Goal: Entertainment & Leisure: Consume media (video, audio)

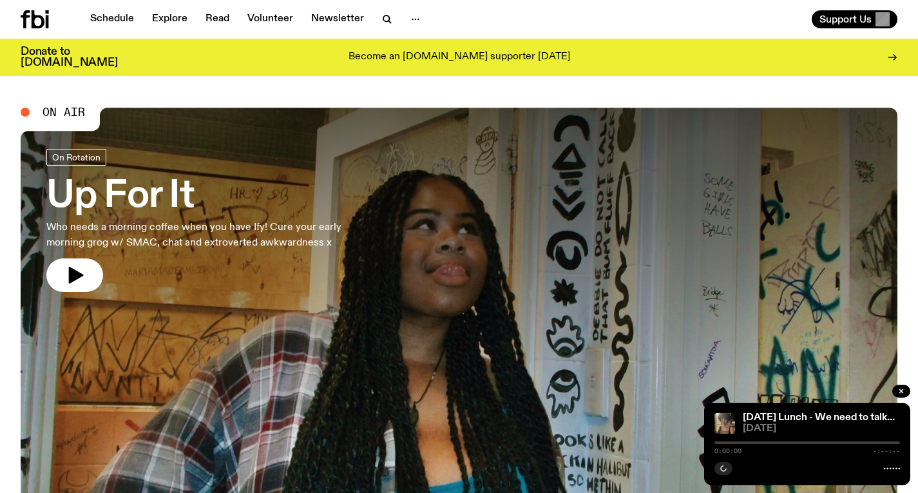
scroll to position [9, 0]
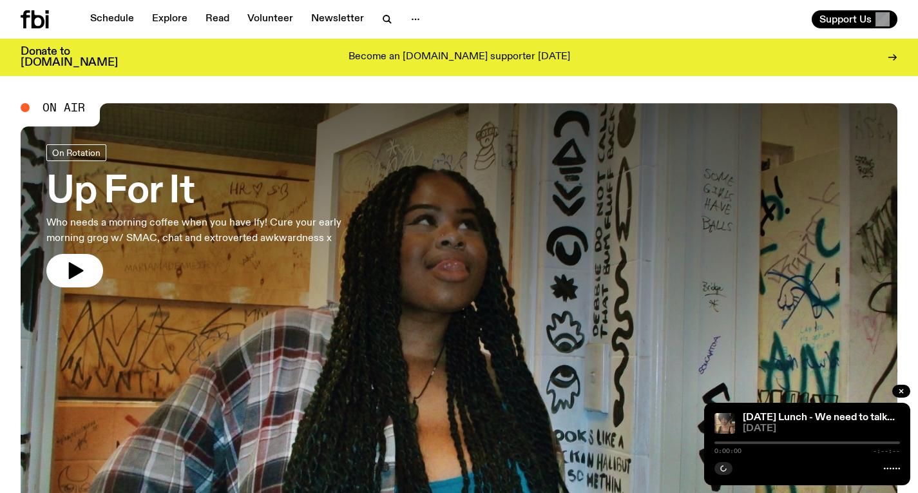
click at [351, 210] on link "Up For It Who needs a morning coffee when you have Ify! Cure your early morning…" at bounding box center [211, 215] width 330 height 143
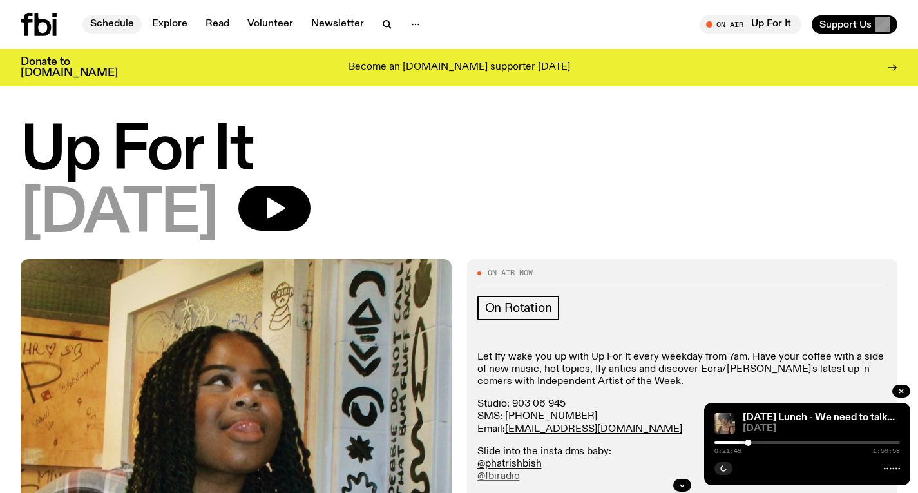
click at [111, 28] on link "Schedule" at bounding box center [111, 24] width 59 height 18
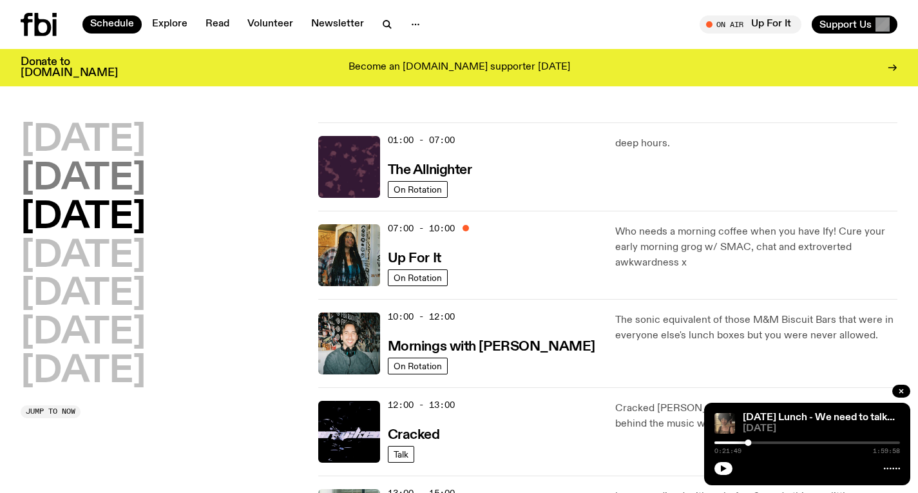
click at [143, 187] on h2 "Tuesday" at bounding box center [83, 179] width 125 height 36
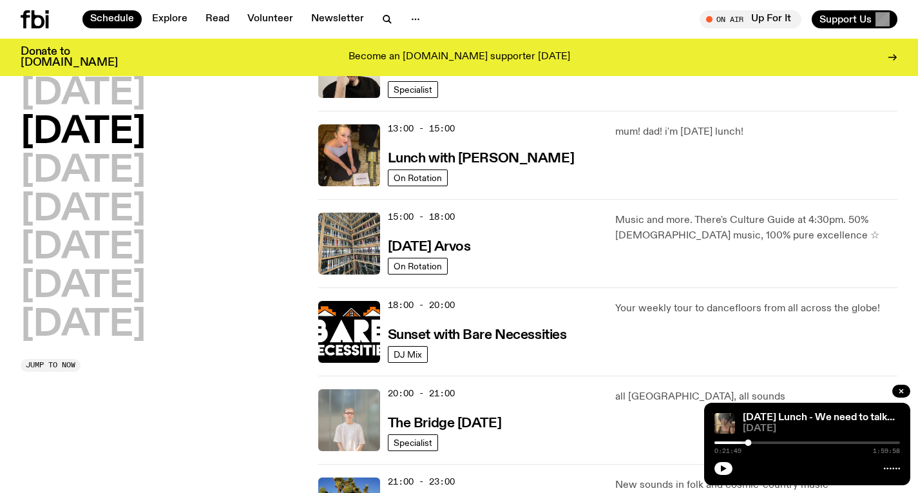
scroll to position [371, 0]
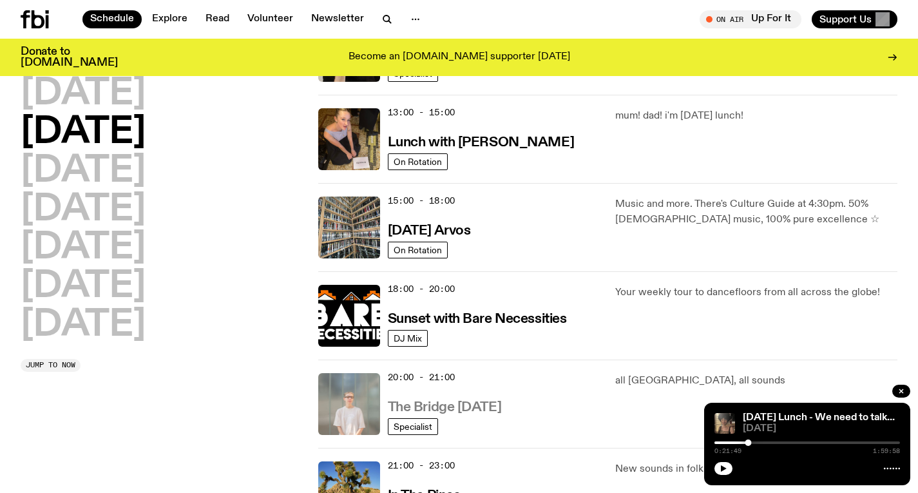
click at [437, 412] on h3 "The Bridge Tuesday" at bounding box center [445, 408] width 114 height 14
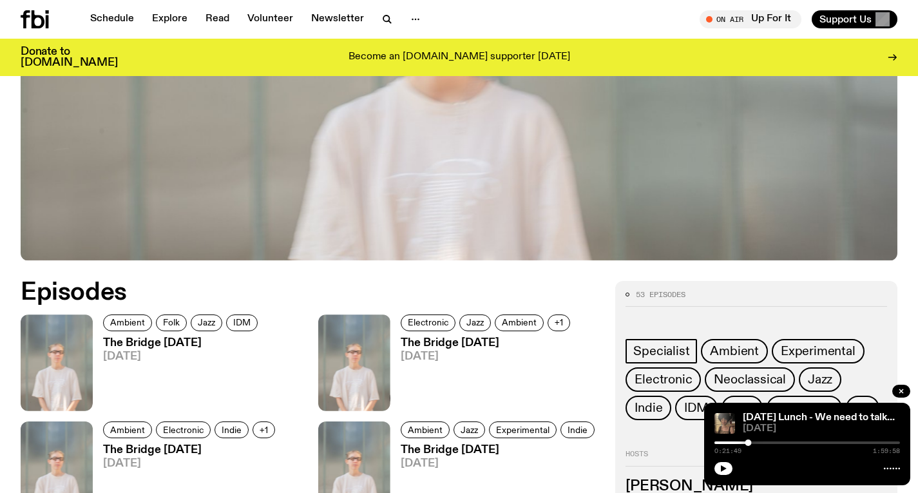
scroll to position [606, 0]
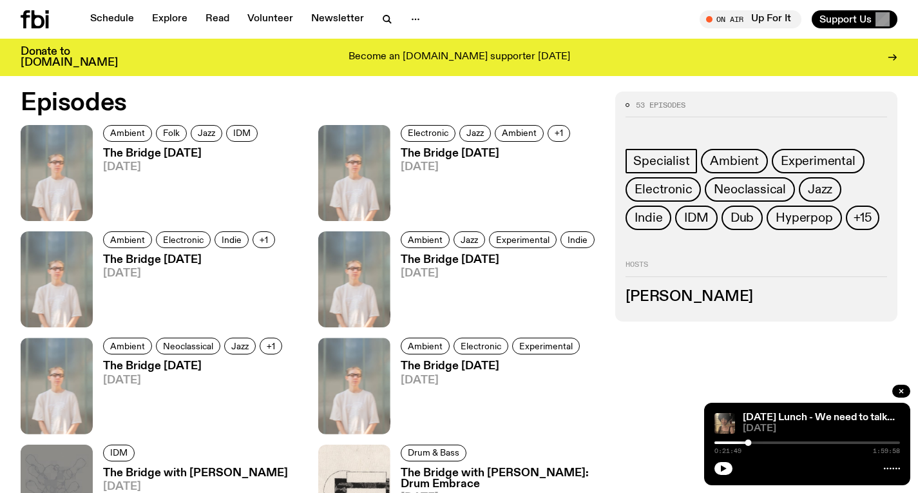
click at [191, 150] on h3 "The Bridge Tuesday" at bounding box center [182, 153] width 159 height 11
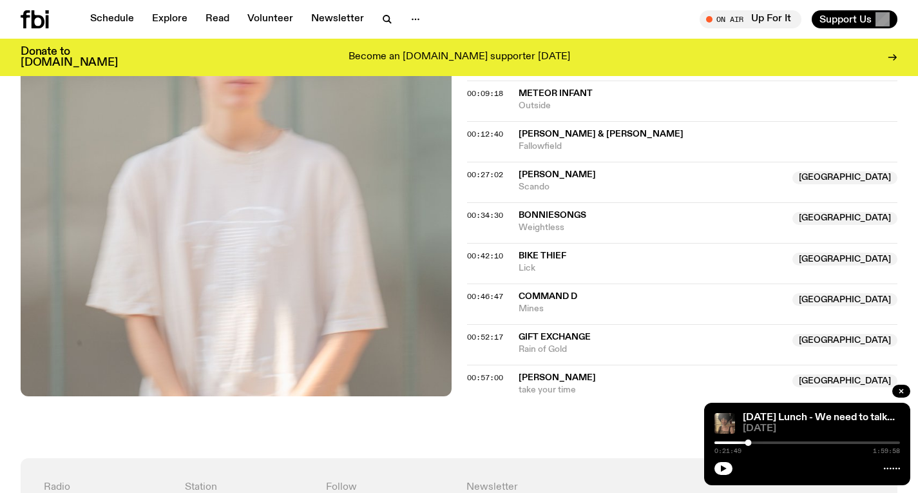
scroll to position [569, 0]
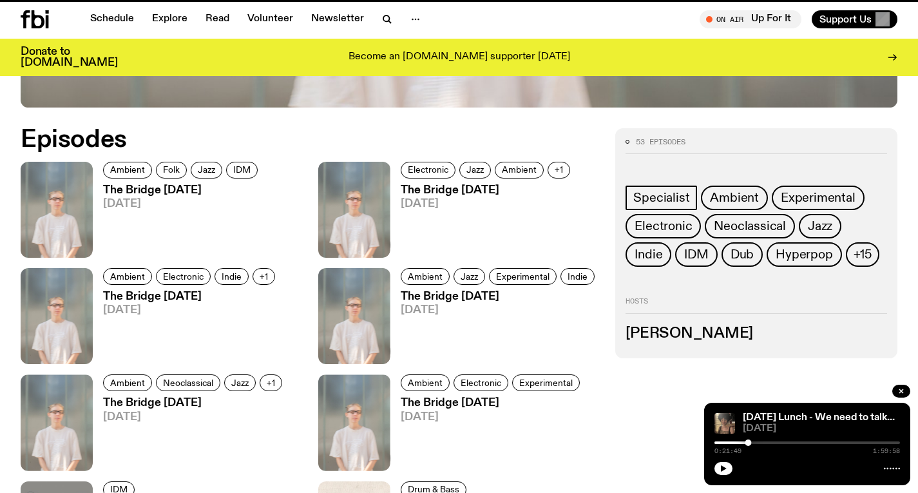
scroll to position [606, 0]
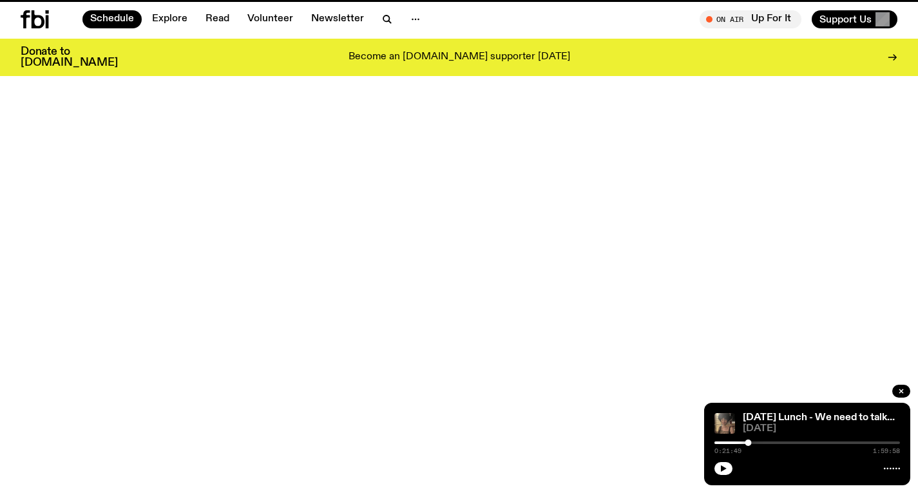
scroll to position [371, 0]
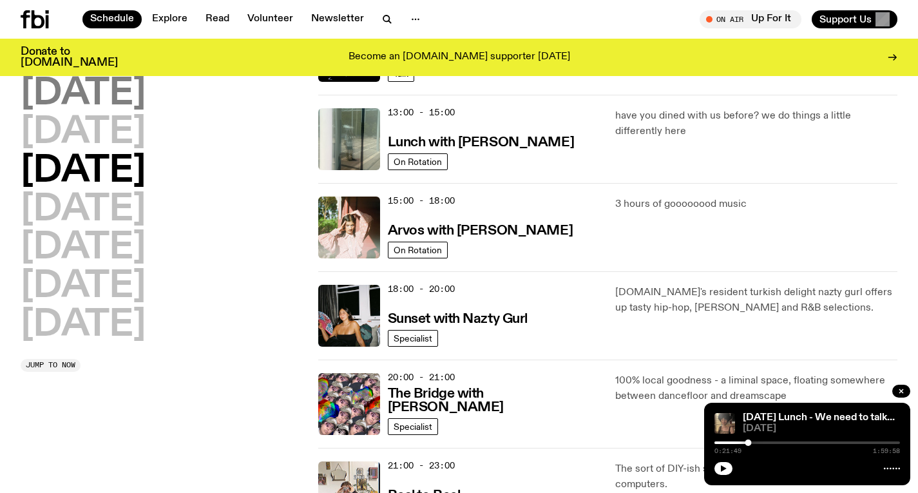
click at [135, 104] on h2 "Monday" at bounding box center [83, 94] width 125 height 36
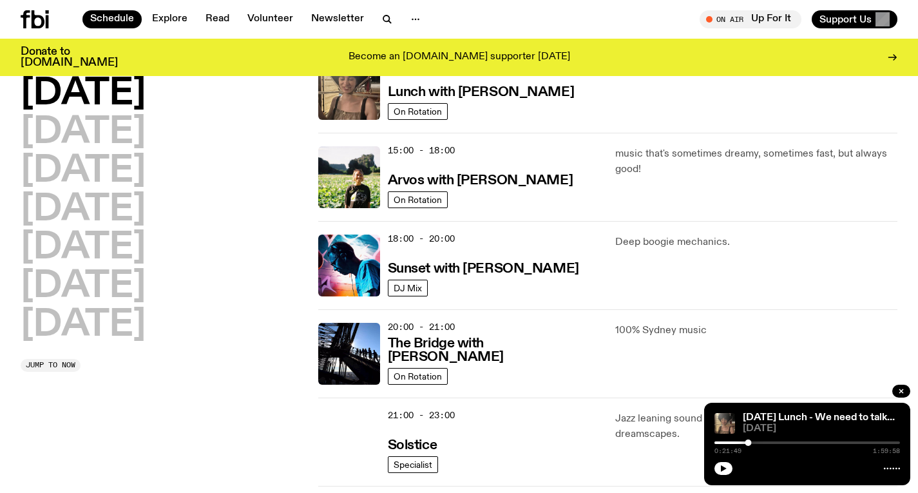
scroll to position [449, 0]
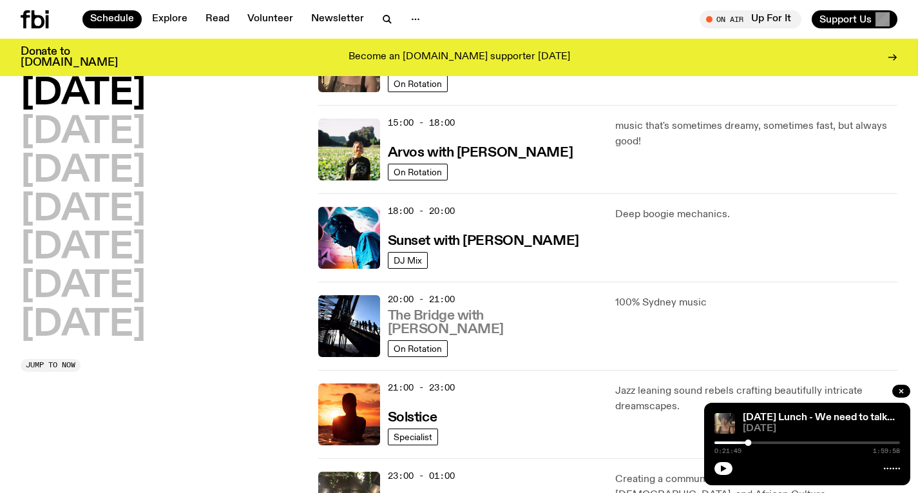
click at [420, 327] on h3 "The Bridge with [PERSON_NAME]" at bounding box center [494, 322] width 213 height 27
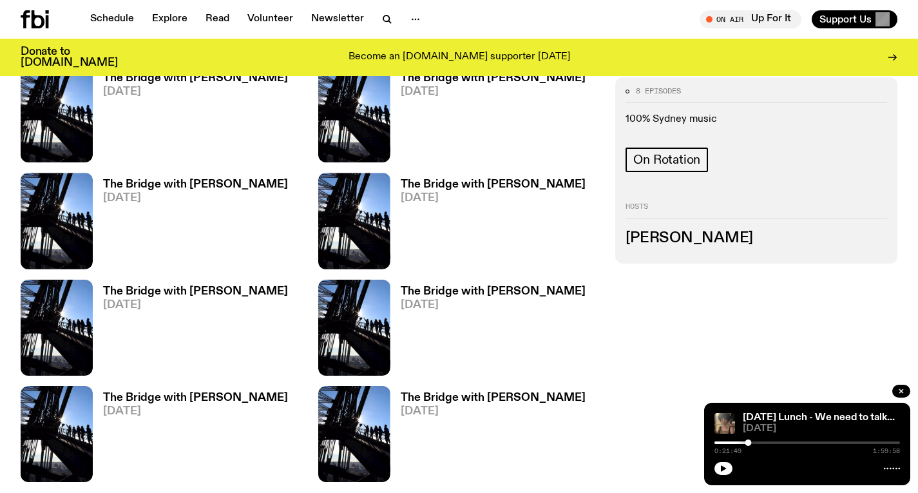
scroll to position [300, 0]
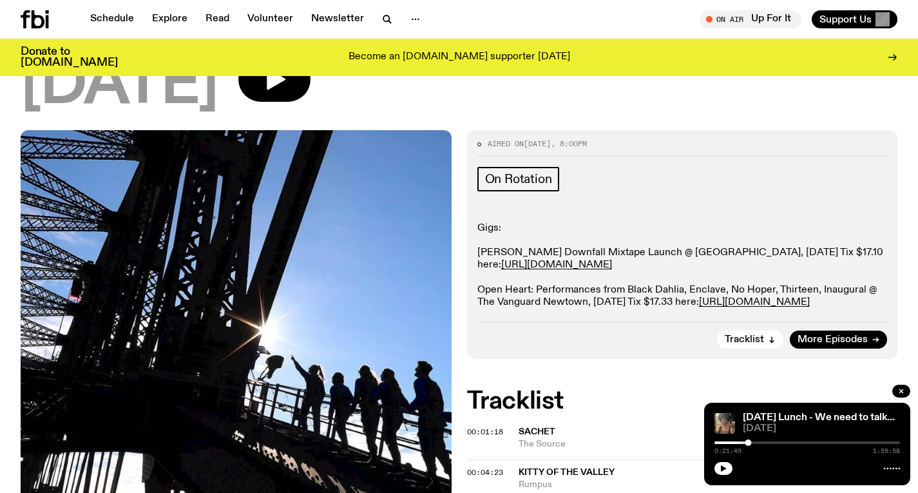
scroll to position [434, 0]
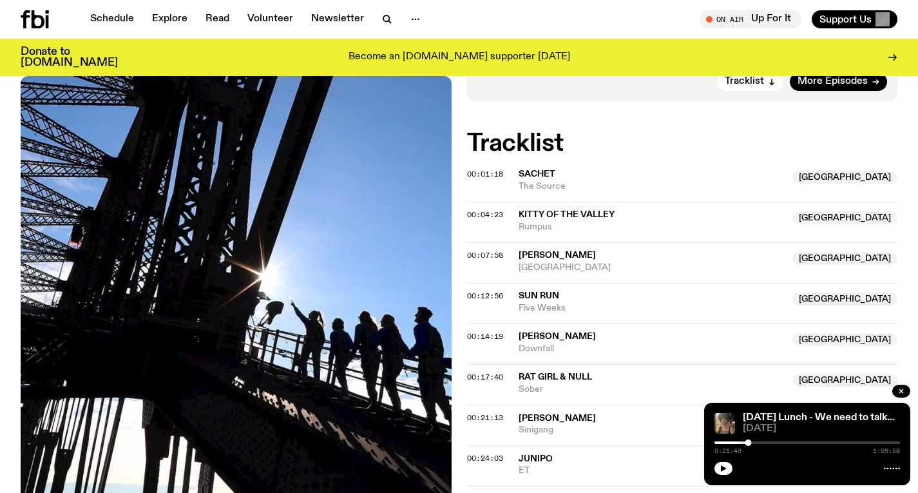
click at [118, 453] on img at bounding box center [236, 363] width 431 height 574
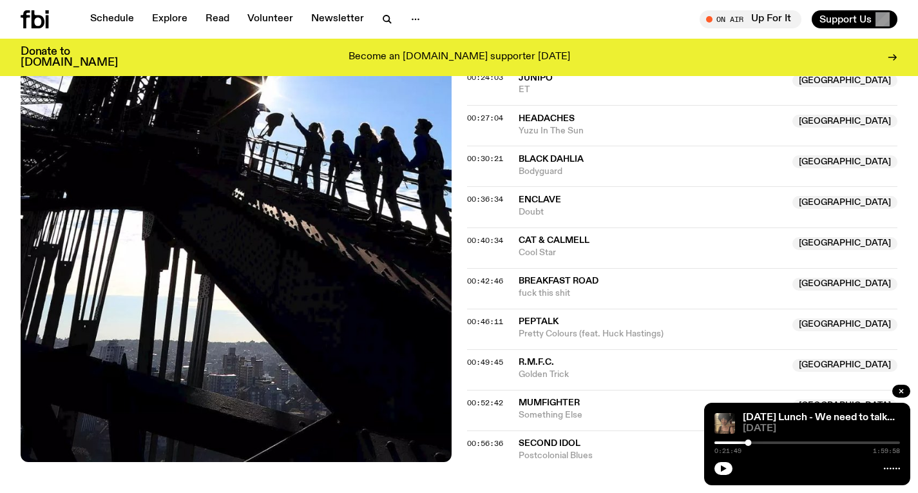
scroll to position [815, 0]
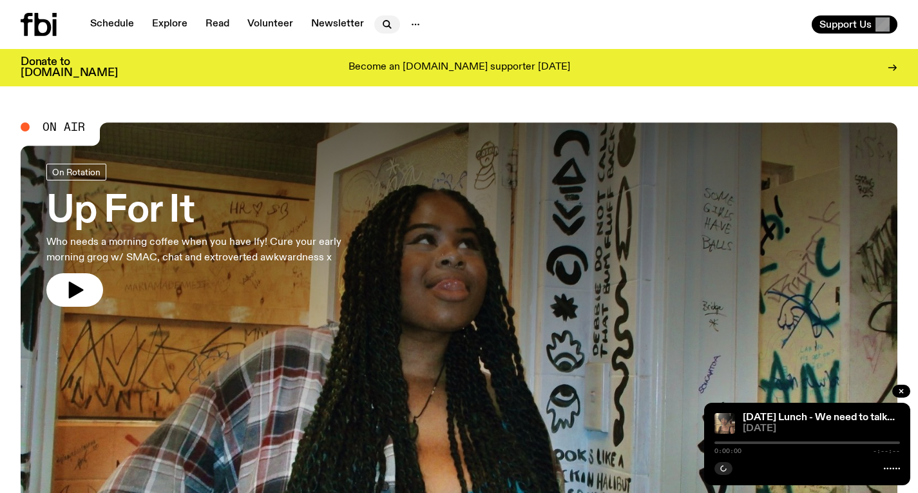
click at [389, 23] on icon "button" at bounding box center [387, 24] width 15 height 15
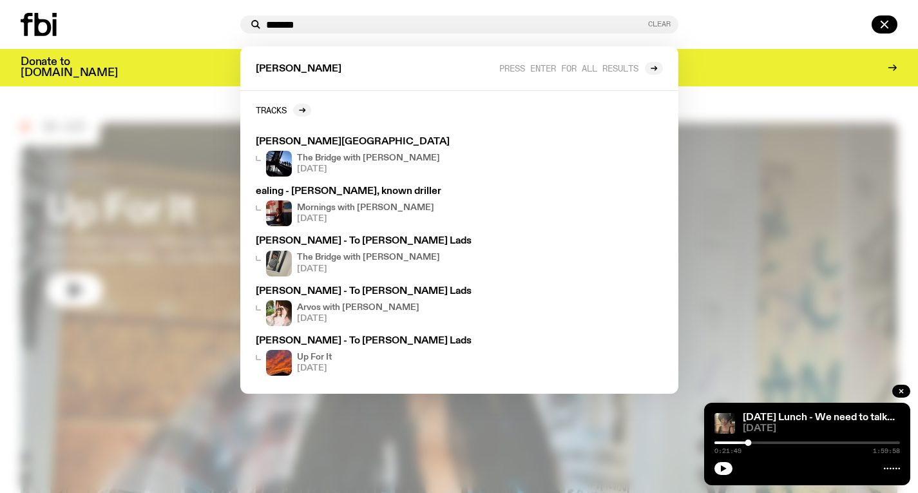
type input "*******"
click at [660, 21] on button "Clear" at bounding box center [659, 24] width 23 height 7
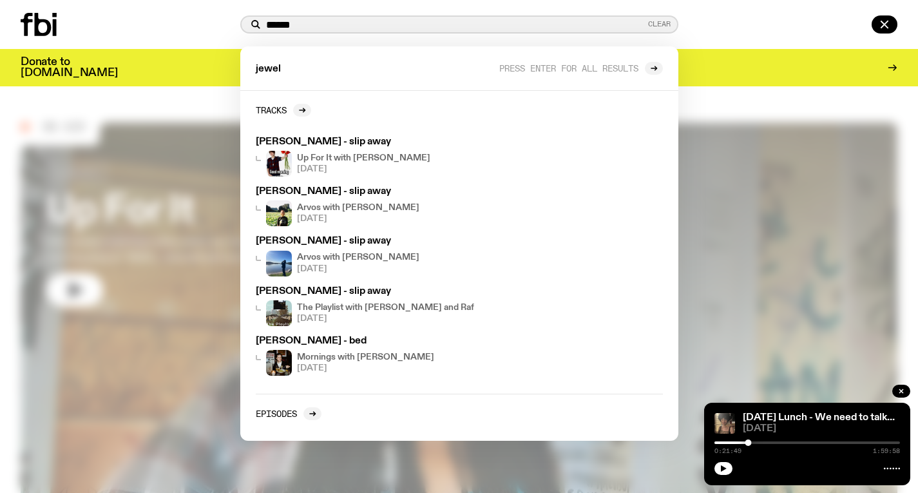
type input "*****"
click at [657, 27] on button "Clear" at bounding box center [659, 24] width 23 height 7
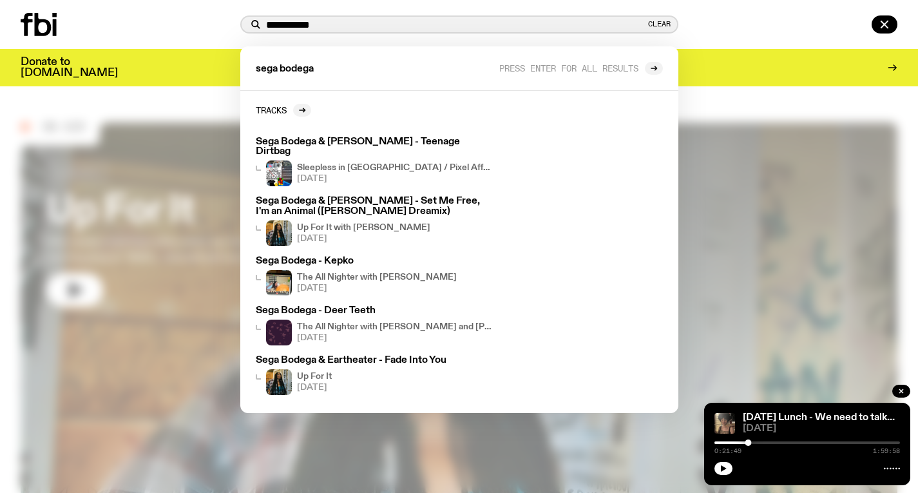
type input "**********"
click at [657, 17] on div "**********" at bounding box center [459, 24] width 438 height 18
click at [655, 24] on button "Clear" at bounding box center [659, 24] width 23 height 7
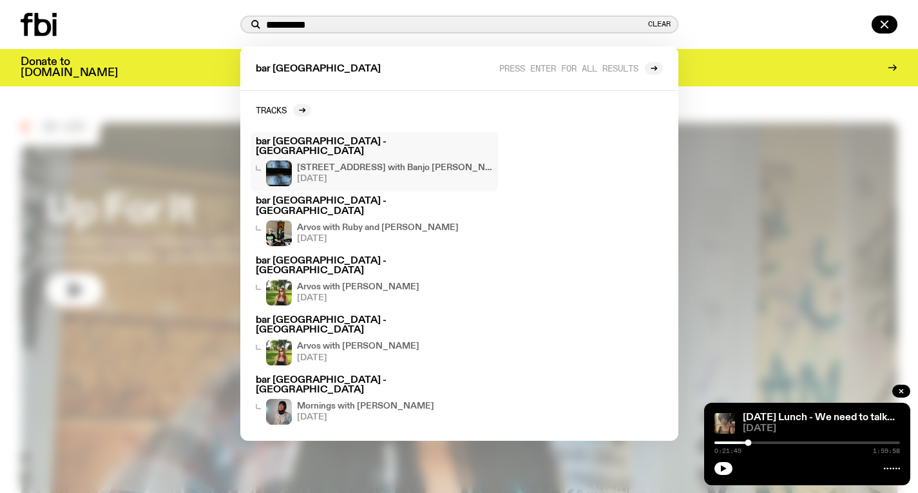
type input "**********"
click at [357, 164] on h4 "[STREET_ADDRESS] with Banjo [PERSON_NAME]" at bounding box center [395, 168] width 196 height 8
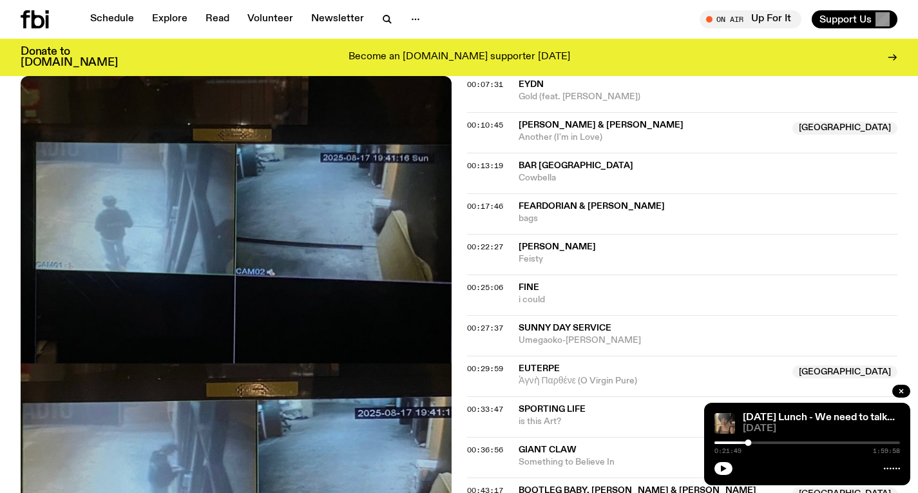
scroll to position [865, 0]
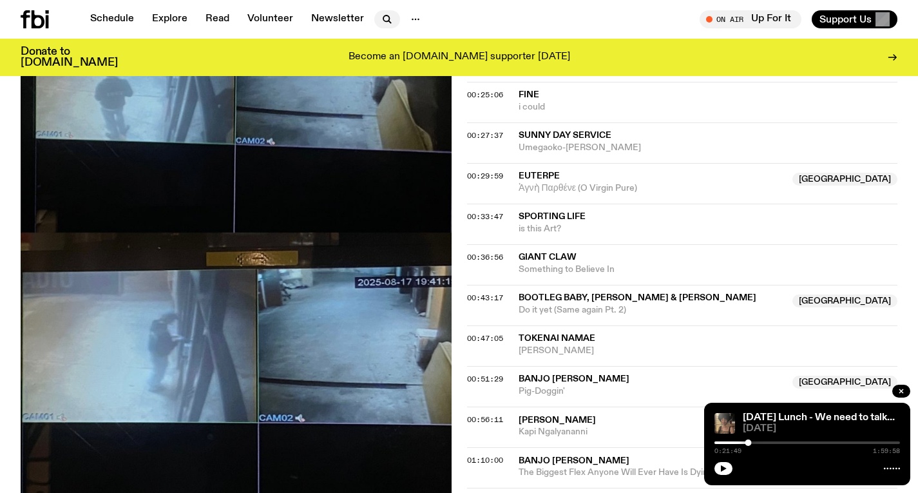
click at [390, 17] on icon "button" at bounding box center [387, 19] width 15 height 15
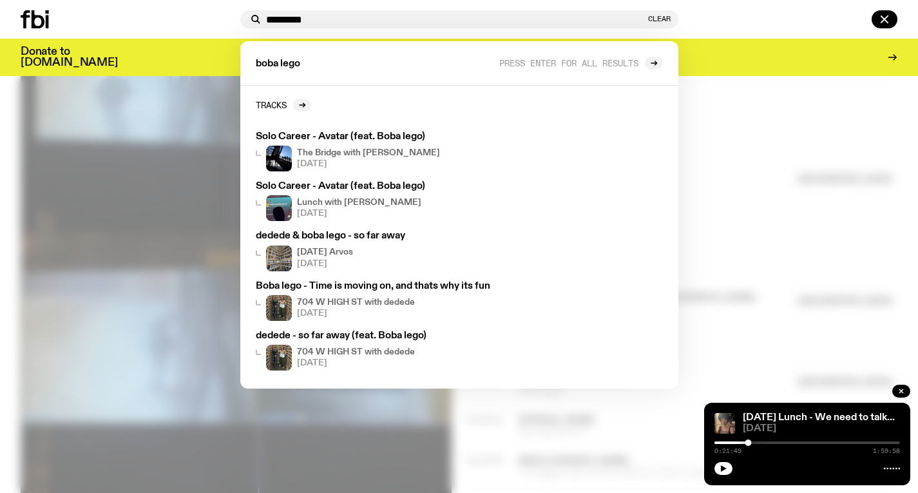
type input "*********"
